Goal: Information Seeking & Learning: Check status

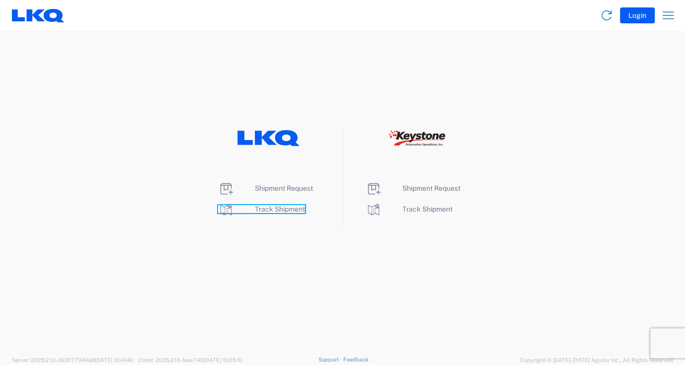
drag, startPoint x: 268, startPoint y: 211, endPoint x: 273, endPoint y: 208, distance: 6.1
click at [268, 211] on span "Track Shipment" at bounding box center [280, 209] width 50 height 8
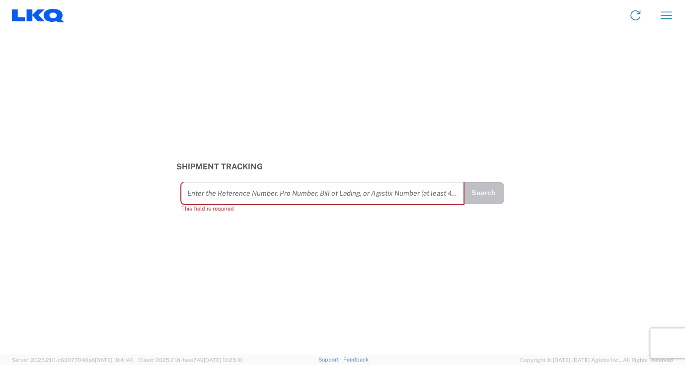
click at [220, 194] on input "text" at bounding box center [322, 192] width 271 height 17
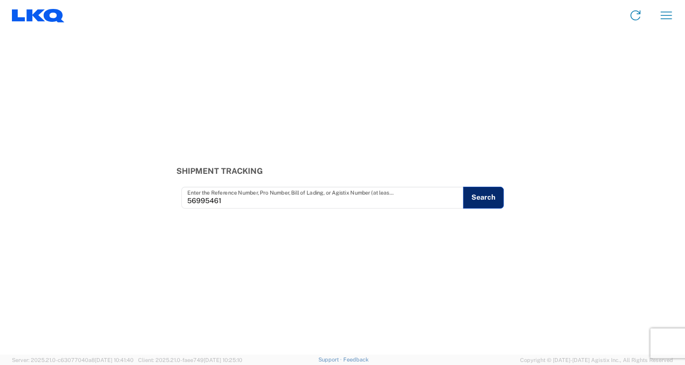
click at [484, 192] on button "Search" at bounding box center [483, 198] width 41 height 22
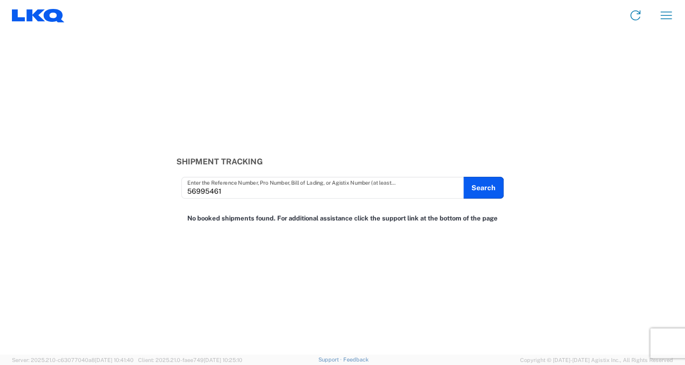
click at [211, 190] on input "56995461" at bounding box center [322, 187] width 271 height 17
click at [226, 191] on input "56995461" at bounding box center [322, 187] width 271 height 17
click at [208, 193] on input "56995461" at bounding box center [322, 187] width 271 height 17
click at [209, 193] on input "5699461" at bounding box center [322, 187] width 271 height 17
type input "56994561"
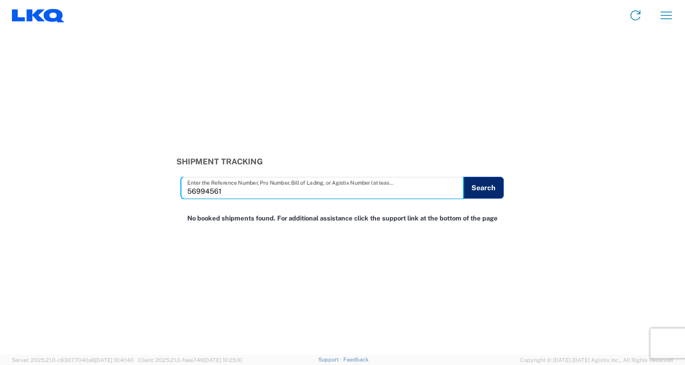
click at [498, 191] on button "Search" at bounding box center [483, 188] width 41 height 22
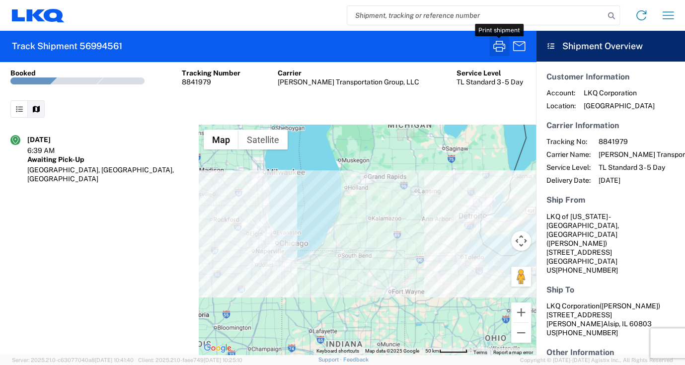
click at [500, 48] on icon "button" at bounding box center [499, 46] width 16 height 16
